Goal: Task Accomplishment & Management: Complete application form

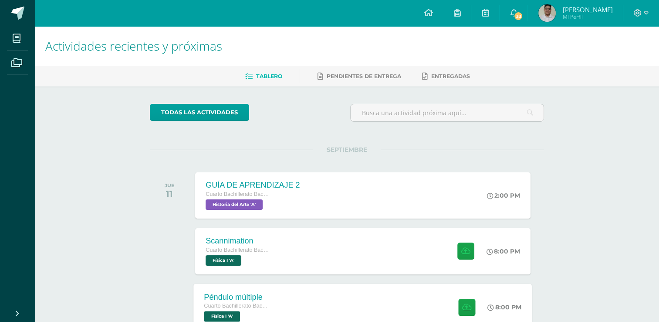
click at [282, 298] on div "Péndulo múltiple Cuarto Bachillerato Bachillerato en CCLL con Orientación en Di…" at bounding box center [363, 306] width 339 height 47
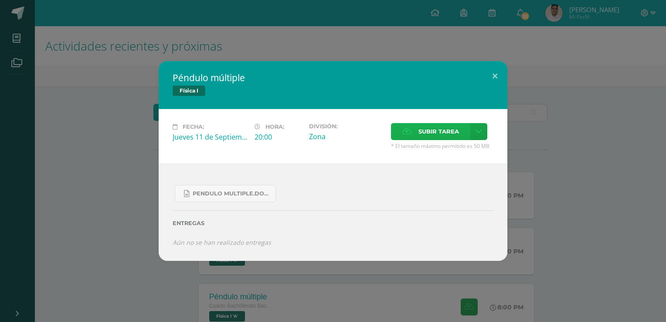
click at [428, 139] on span "Subir tarea" at bounding box center [438, 131] width 41 height 16
click at [0, 0] on input "Subir tarea" at bounding box center [0, 0] width 0 height 0
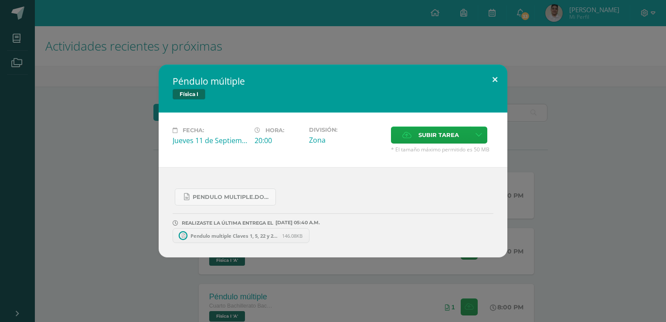
click at [499, 78] on button at bounding box center [494, 80] width 25 height 30
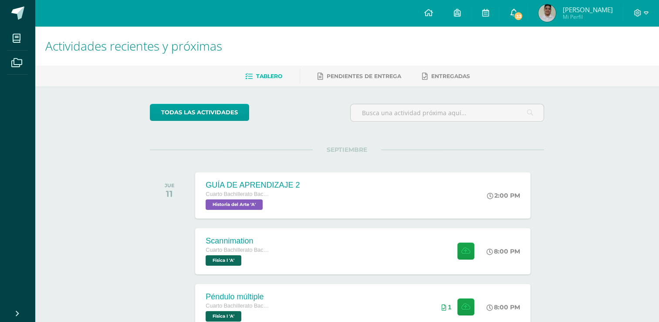
click at [514, 6] on link "33" at bounding box center [514, 13] width 28 height 26
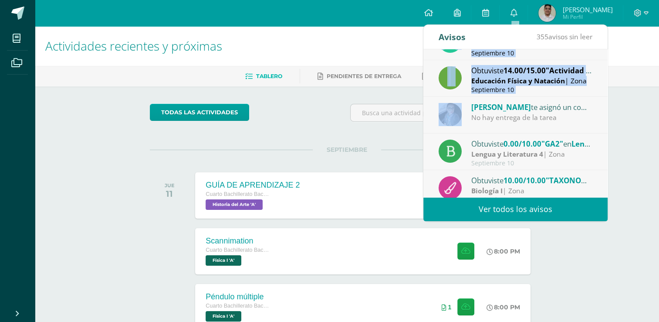
scroll to position [100, 0]
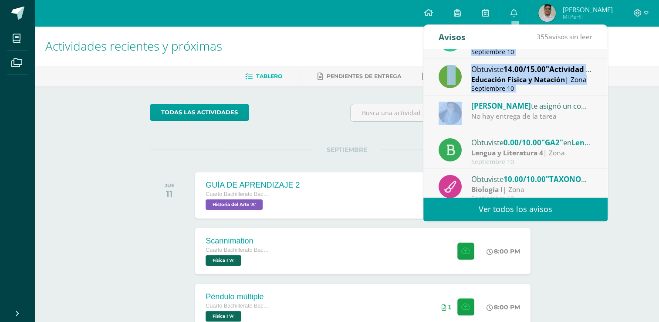
drag, startPoint x: 601, startPoint y: 81, endPoint x: 603, endPoint y: 125, distance: 44.1
click at [603, 125] on div "[PERSON_NAME] te envió un aviso Tarea de Infografía: Buena tarde, con preocupac…" at bounding box center [516, 123] width 184 height 148
click at [507, 207] on link "Ver todos los avisos" at bounding box center [516, 209] width 184 height 24
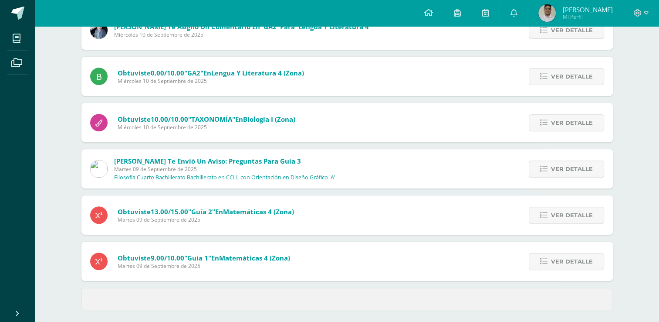
scroll to position [314, 0]
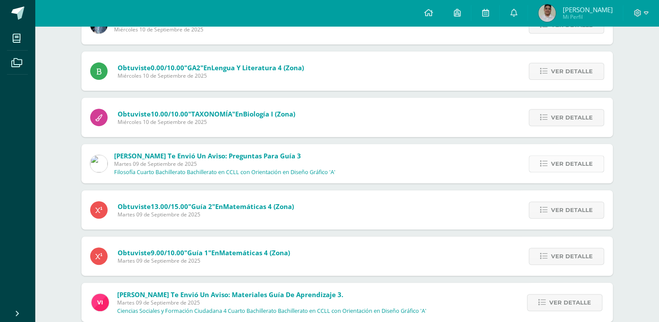
click at [562, 166] on span "Ver detalle" at bounding box center [572, 164] width 42 height 16
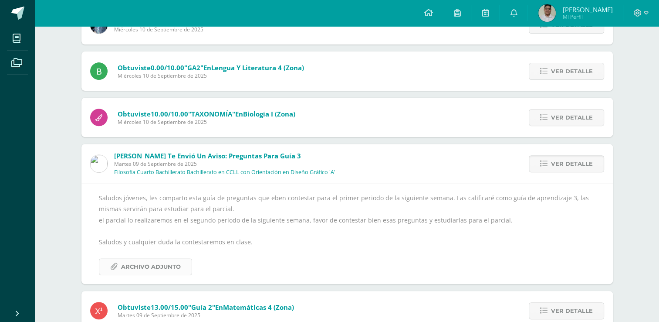
click at [160, 262] on span "Archivo Adjunto" at bounding box center [151, 266] width 60 height 16
